Goal: Task Accomplishment & Management: Use online tool/utility

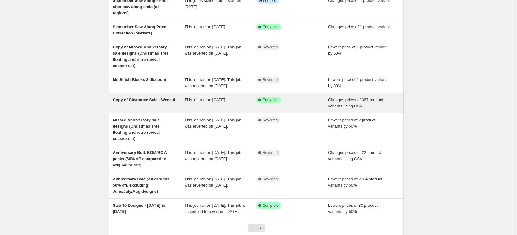
scroll to position [134, 0]
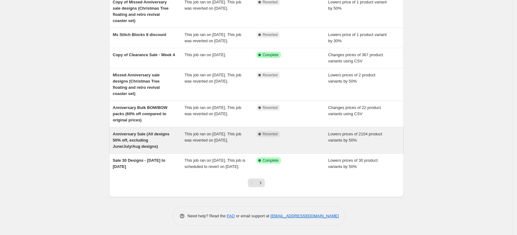
click at [163, 131] on div "Anniversary Sale (All designs 50% off, excluding June/July/Aug designs)" at bounding box center [149, 140] width 72 height 19
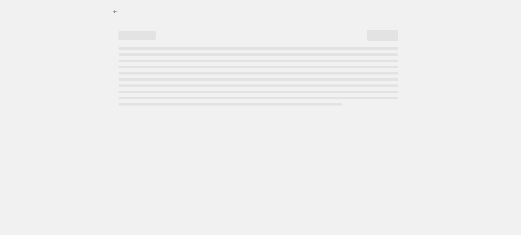
select select "percentage"
select select "tag"
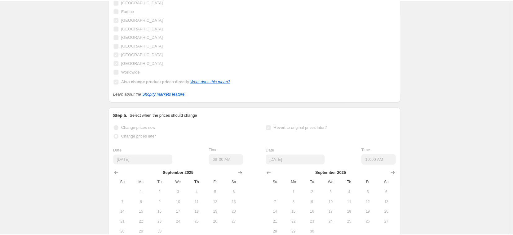
scroll to position [821, 0]
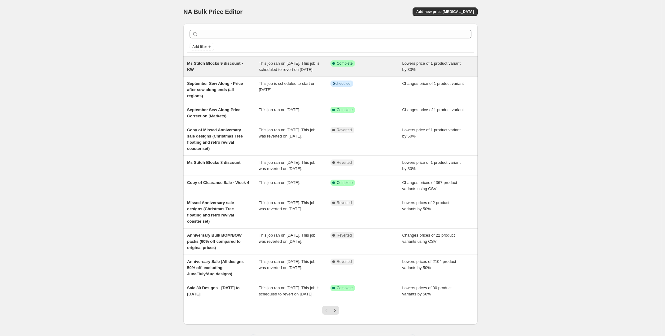
click at [208, 70] on div "Ms Stitch Blocks 9 discount - KW" at bounding box center [223, 66] width 72 height 12
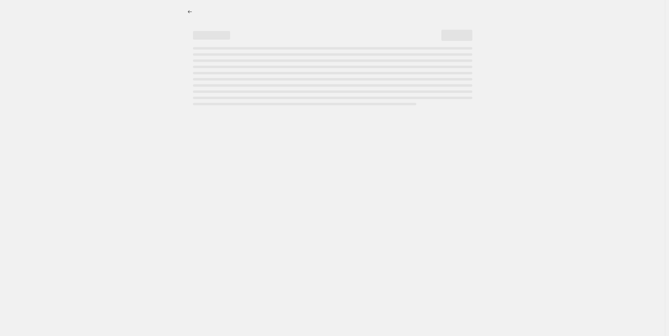
select select "percentage"
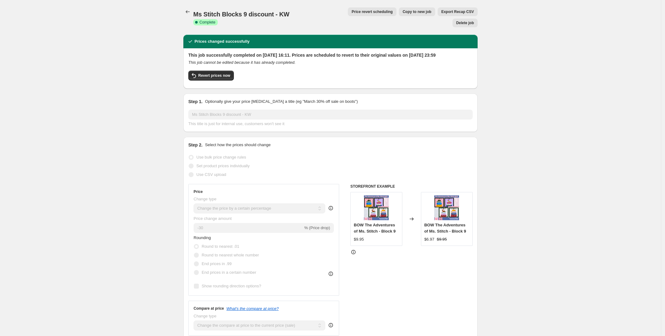
click at [403, 10] on span "Copy to new job" at bounding box center [417, 11] width 29 height 5
select select "percentage"
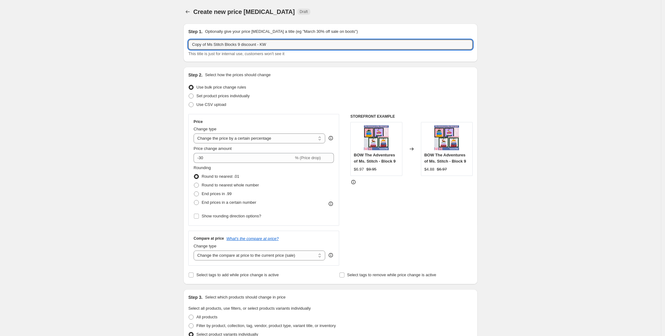
drag, startPoint x: 206, startPoint y: 43, endPoint x: 110, endPoint y: 56, distance: 96.6
click at [226, 41] on input "Ms Stitch Blocks 9 discount - KW" at bounding box center [330, 45] width 284 height 10
drag, startPoint x: 265, startPoint y: 41, endPoint x: 248, endPoint y: 40, distance: 17.4
click at [246, 40] on input "Ms Stitch Blocks 10 discount - KW" at bounding box center [330, 45] width 284 height 10
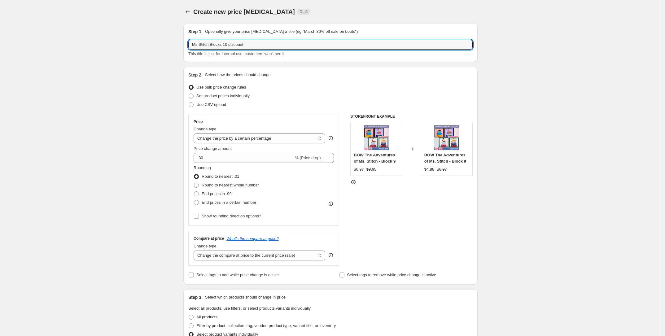
type input "Ms Stitch Blocks 10 discount"
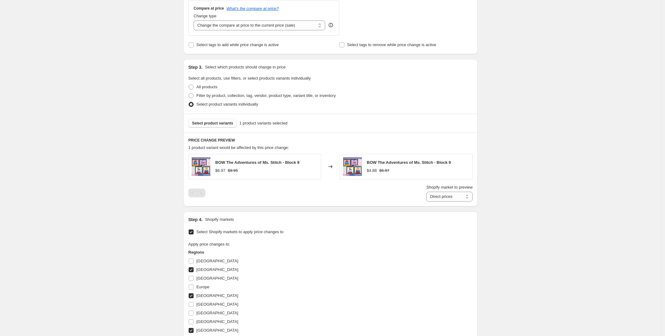
scroll to position [232, 0]
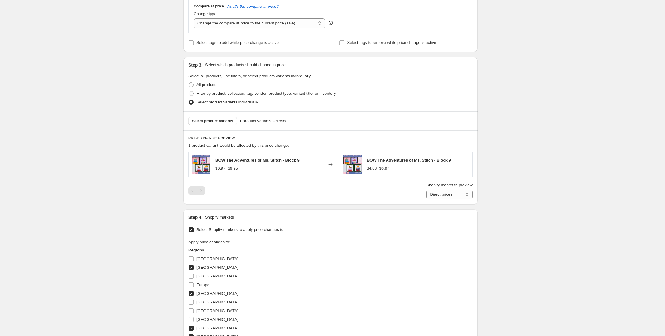
click at [205, 116] on div "Select product variants 1 product variants selected" at bounding box center [330, 121] width 294 height 19
click at [212, 125] on button "Select product variants" at bounding box center [212, 121] width 49 height 9
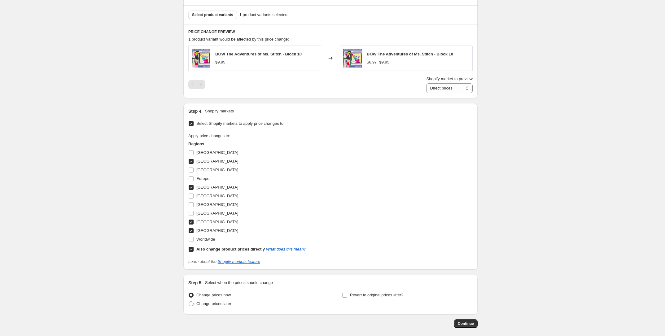
scroll to position [349, 0]
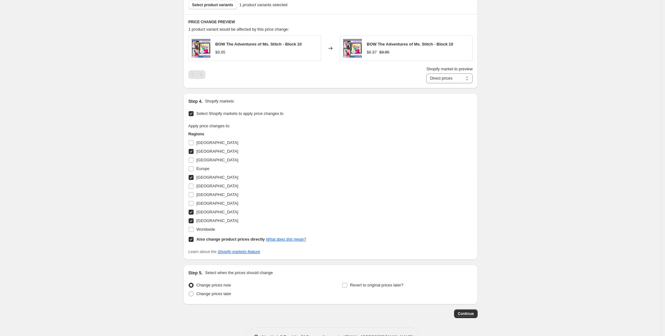
click at [349, 292] on div "Revert to original prices later?" at bounding box center [407, 290] width 131 height 19
drag, startPoint x: 350, startPoint y: 285, endPoint x: 336, endPoint y: 290, distance: 14.6
click at [350, 285] on label "Revert to original prices later?" at bounding box center [373, 285] width 62 height 9
click at [347, 285] on input "Revert to original prices later?" at bounding box center [344, 285] width 5 height 5
checkbox input "true"
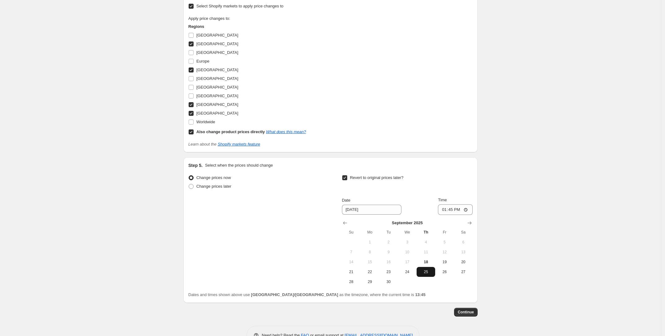
scroll to position [465, 0]
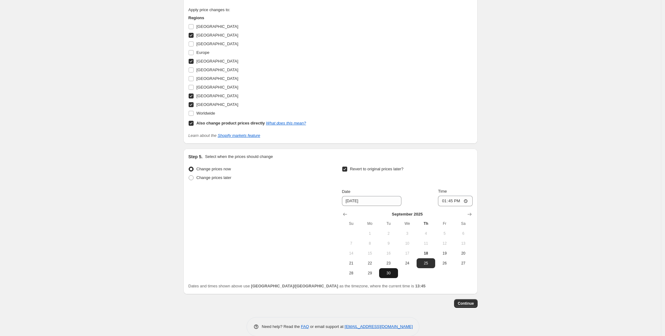
click at [395, 275] on span "30" at bounding box center [389, 273] width 14 height 5
type input "9/30/2025"
click at [447, 203] on input "13:45" at bounding box center [455, 201] width 35 height 11
type input "23:59"
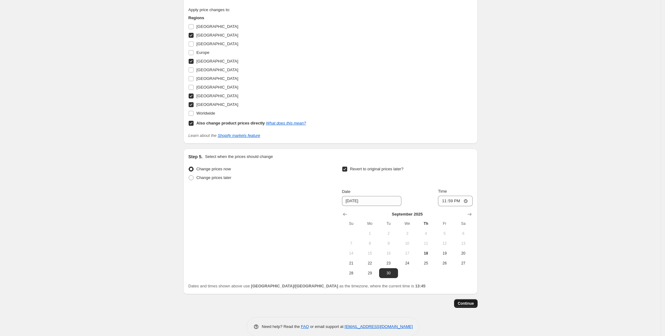
click at [465, 305] on span "Continue" at bounding box center [466, 303] width 16 height 5
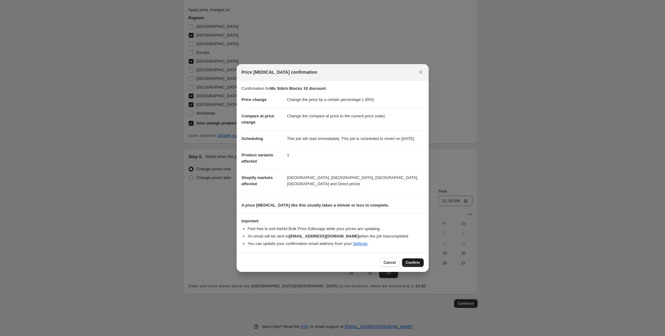
click at [416, 265] on span "Confirm" at bounding box center [413, 262] width 14 height 5
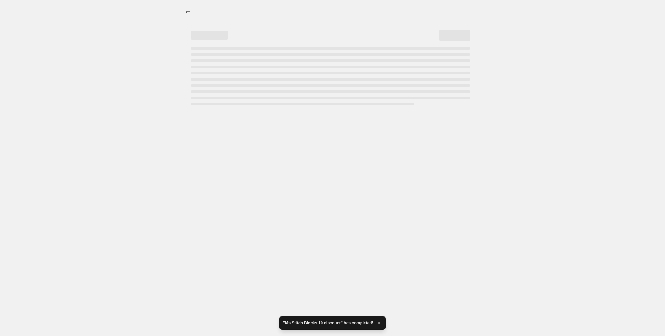
select select "percentage"
